Goal: Browse casually: Explore the website without a specific task or goal

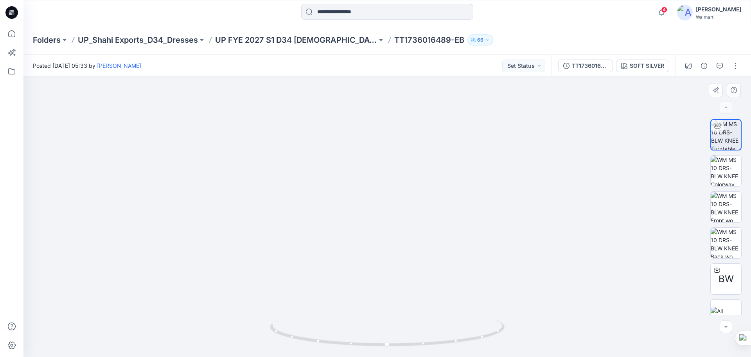
click at [410, 243] on img at bounding box center [387, 163] width 620 height 386
drag, startPoint x: 414, startPoint y: 218, endPoint x: 393, endPoint y: 218, distance: 21.5
click at [393, 218] on img at bounding box center [387, 198] width 403 height 317
drag, startPoint x: 317, startPoint y: 340, endPoint x: 348, endPoint y: 339, distance: 30.9
click at [348, 339] on icon at bounding box center [388, 333] width 237 height 29
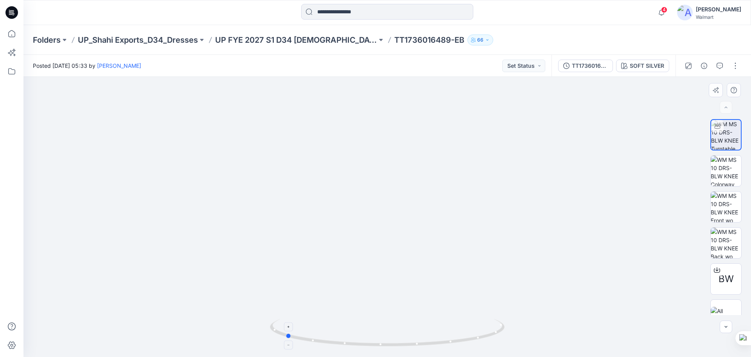
drag, startPoint x: 434, startPoint y: 344, endPoint x: 315, endPoint y: 329, distance: 119.5
click at [315, 329] on icon at bounding box center [388, 333] width 237 height 29
drag, startPoint x: 383, startPoint y: 345, endPoint x: 479, endPoint y: 345, distance: 95.9
click at [479, 345] on icon at bounding box center [388, 333] width 237 height 29
drag, startPoint x: 422, startPoint y: 344, endPoint x: 379, endPoint y: 342, distance: 43.1
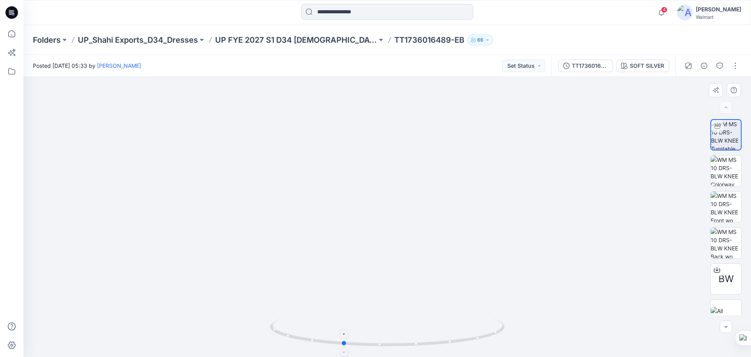
click at [379, 342] on icon at bounding box center [388, 333] width 237 height 29
drag, startPoint x: 382, startPoint y: 344, endPoint x: 354, endPoint y: 341, distance: 28.0
click at [354, 341] on icon at bounding box center [388, 333] width 237 height 29
drag, startPoint x: 344, startPoint y: 344, endPoint x: 412, endPoint y: 342, distance: 68.1
click at [412, 342] on icon at bounding box center [388, 333] width 237 height 29
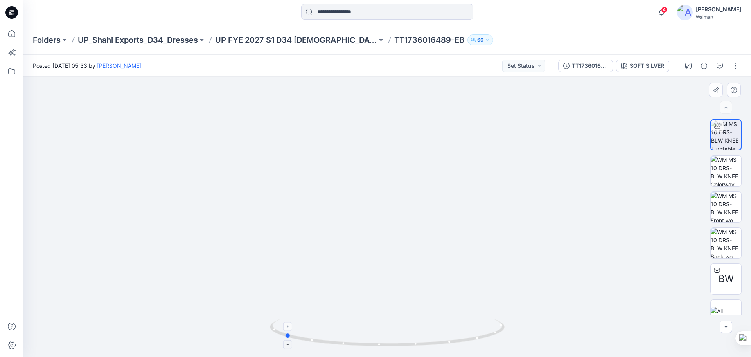
drag, startPoint x: 405, startPoint y: 346, endPoint x: 307, endPoint y: 334, distance: 99.3
click at [307, 334] on icon at bounding box center [388, 333] width 237 height 29
drag, startPoint x: 400, startPoint y: 345, endPoint x: 489, endPoint y: 338, distance: 89.5
click at [489, 338] on icon at bounding box center [388, 333] width 237 height 29
